Goal: Task Accomplishment & Management: Use online tool/utility

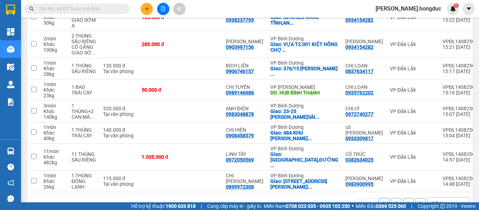
scroll to position [172, 0]
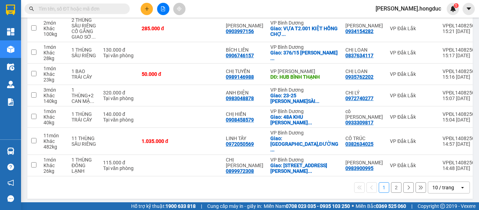
click at [434, 187] on div "10 / trang" at bounding box center [443, 187] width 22 height 7
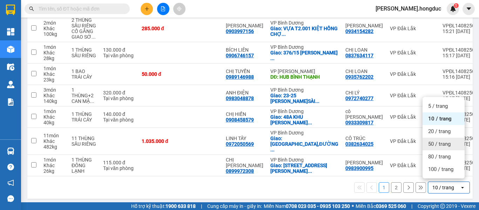
click at [437, 145] on span "50 / trang" at bounding box center [439, 143] width 22 height 7
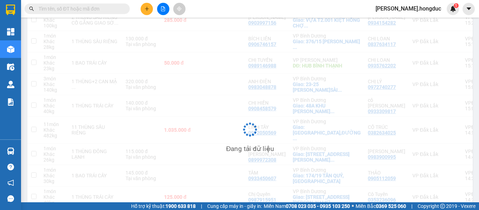
scroll to position [0, 0]
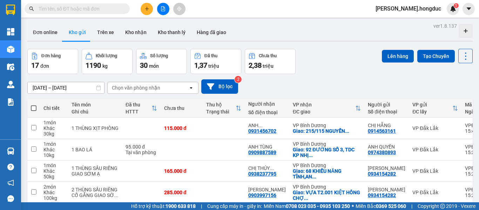
click at [33, 107] on span at bounding box center [34, 108] width 6 height 6
click at [34, 104] on input "checkbox" at bounding box center [34, 104] width 0 height 0
checkbox input "true"
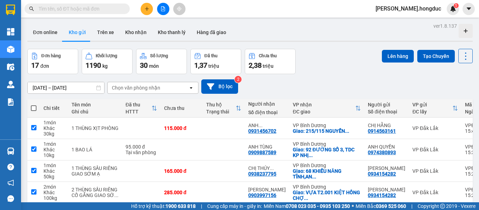
checkbox input "true"
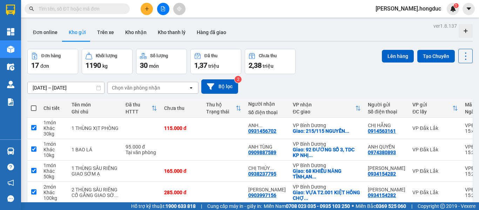
checkbox input "true"
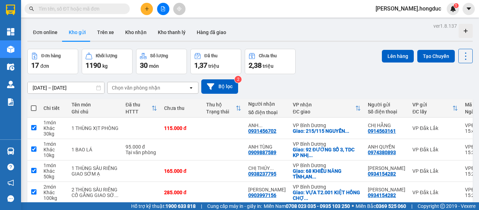
checkbox input "true"
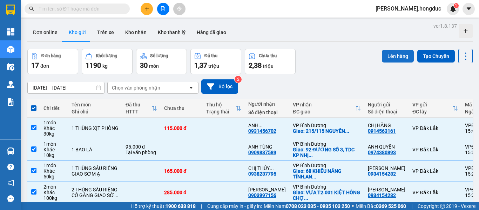
click at [400, 54] on button "Lên hàng" at bounding box center [398, 56] width 32 height 13
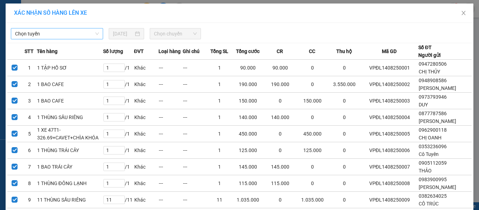
click at [90, 35] on span "Chọn tuyến" at bounding box center [57, 33] width 84 height 11
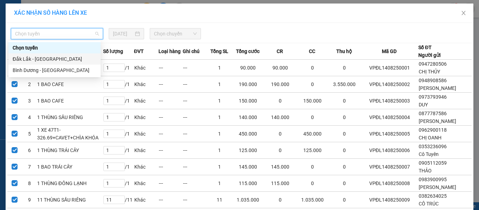
click at [69, 60] on div "Đắk Lắk - [GEOGRAPHIC_DATA]" at bounding box center [55, 59] width 84 height 8
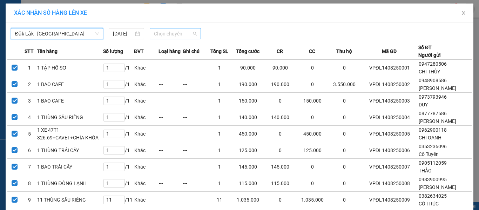
click at [185, 36] on span "Chọn chuyến" at bounding box center [175, 33] width 43 height 11
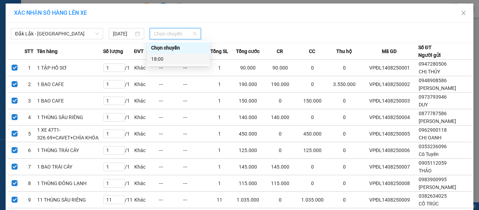
click at [171, 59] on div "18:00" at bounding box center [178, 59] width 55 height 8
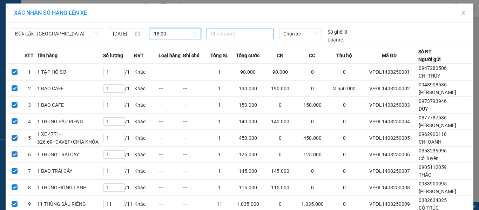
click at [230, 34] on div at bounding box center [240, 33] width 64 height 8
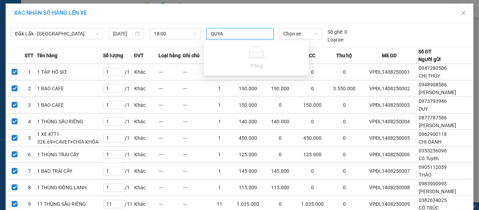
type input "QUY"
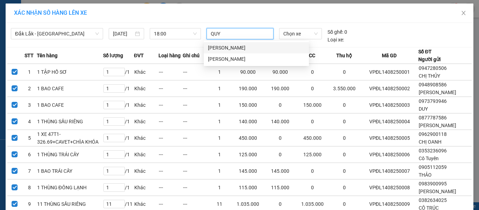
click at [233, 46] on div "[PERSON_NAME]" at bounding box center [256, 48] width 97 height 8
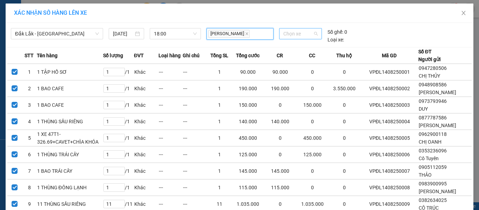
click at [292, 33] on span "Chọn xe" at bounding box center [300, 33] width 34 height 11
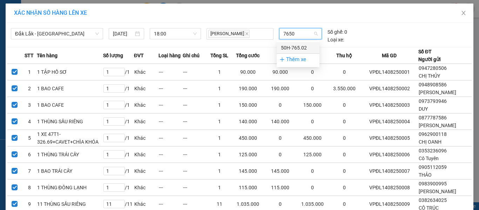
type input "76502"
click at [304, 45] on div "50H-765.02" at bounding box center [298, 48] width 34 height 8
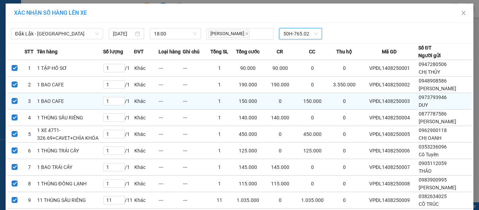
scroll to position [193, 0]
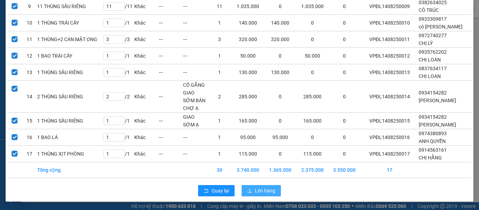
click at [258, 192] on span "Lên hàng" at bounding box center [265, 190] width 20 height 8
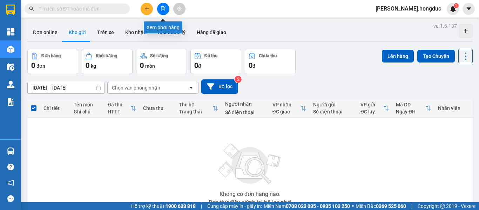
click at [162, 8] on icon "file-add" at bounding box center [163, 8] width 5 height 5
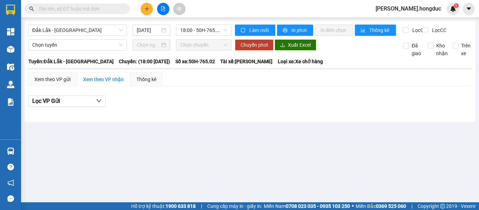
click at [293, 49] on span "Xuất Excel" at bounding box center [299, 45] width 23 height 8
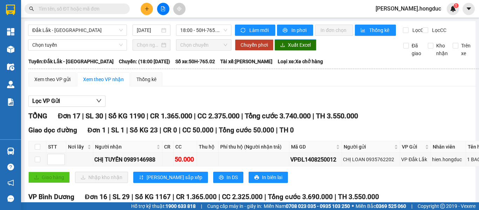
click at [306, 49] on span "Xuất Excel" at bounding box center [299, 45] width 23 height 8
